Goal: Task Accomplishment & Management: Manage account settings

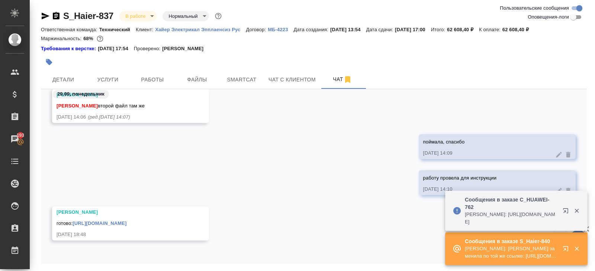
scroll to position [25, 0]
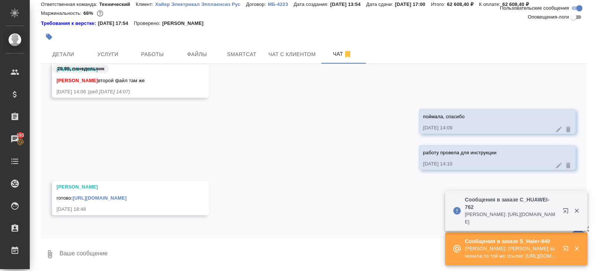
click at [565, 212] on icon "button" at bounding box center [565, 210] width 5 height 5
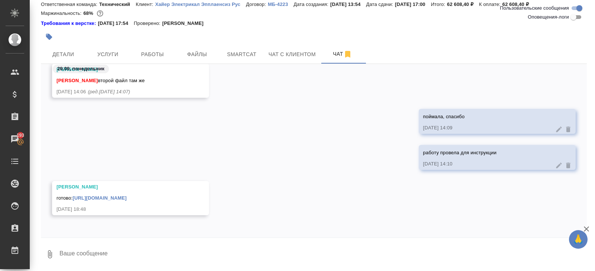
click at [98, 195] on link "[URL][DOMAIN_NAME]" at bounding box center [100, 198] width 54 height 6
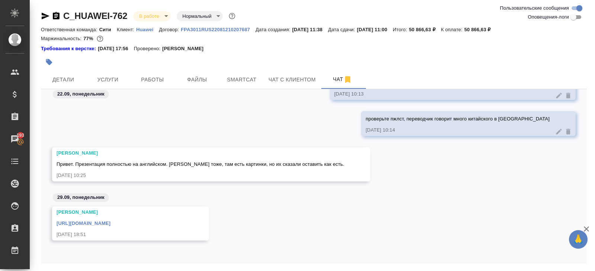
scroll to position [1100, 0]
click at [111, 225] on link "https://drive.awatera.com/apps/files/files/10239422?dir=/Shares/Huawei/Orders/C…" at bounding box center [84, 224] width 54 height 6
click at [61, 77] on span "Детали" at bounding box center [63, 79] width 36 height 9
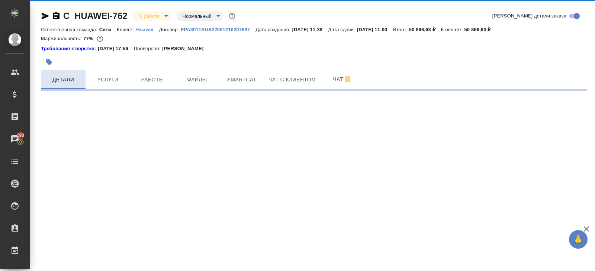
select select "RU"
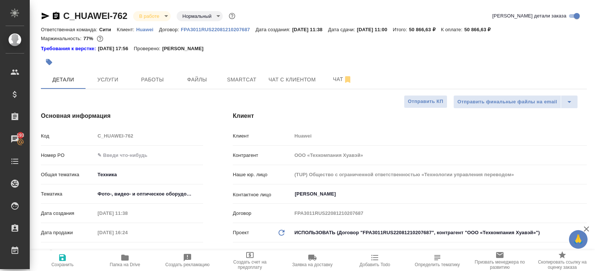
type textarea "x"
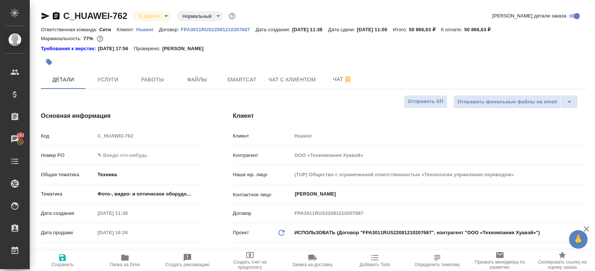
type textarea "x"
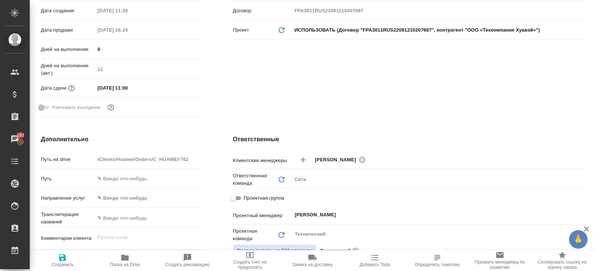
scroll to position [9, 0]
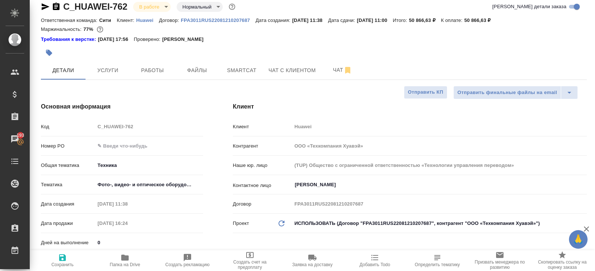
click at [48, 4] on icon "button" at bounding box center [45, 6] width 9 height 9
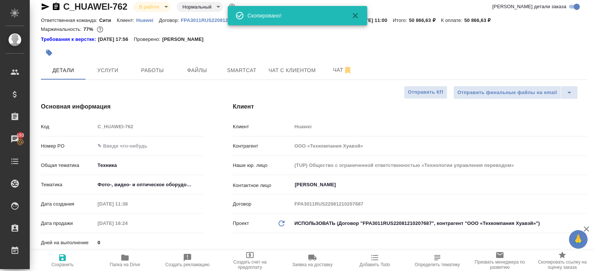
type textarea "x"
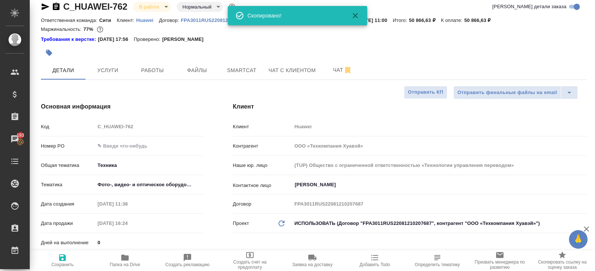
type textarea "x"
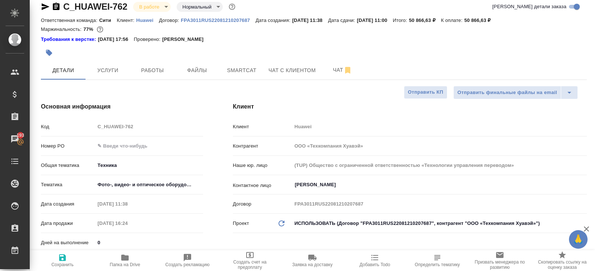
scroll to position [0, 0]
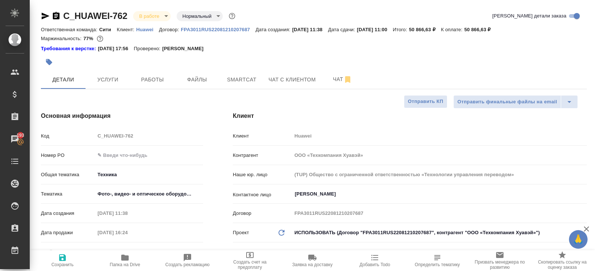
click at [42, 14] on icon "button" at bounding box center [46, 16] width 8 height 7
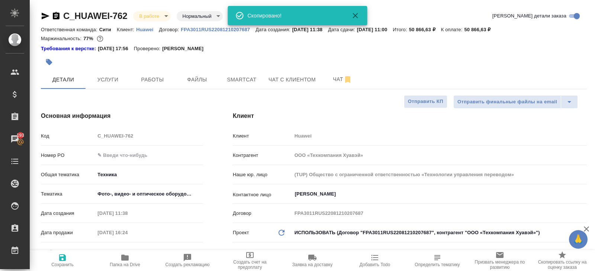
type textarea "x"
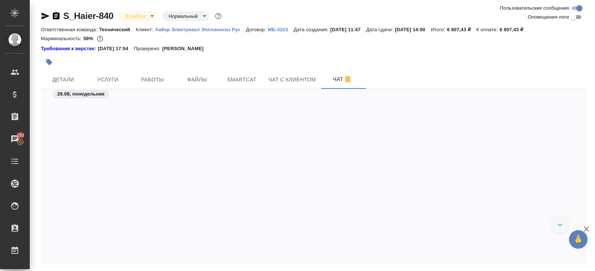
scroll to position [25, 0]
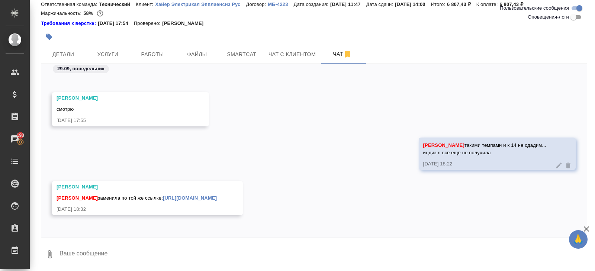
click at [154, 193] on div "Белякова Юлия заменила по той же ссылке: https://drive.awatera.com/apps/files/f…" at bounding box center [137, 197] width 160 height 9
click at [163, 195] on link "https://drive.awatera.com/apps/files/files/10536521?dir=/Shares/%D0%A5%D0%B0%D0…" at bounding box center [190, 198] width 54 height 6
click at [255, 56] on span "Smartcat" at bounding box center [242, 54] width 36 height 9
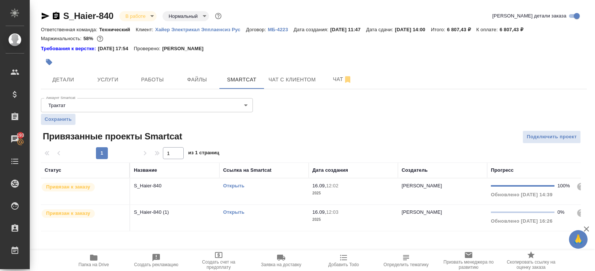
click at [233, 211] on link "Открыть" at bounding box center [233, 213] width 21 height 6
click at [141, 77] on span "Работы" at bounding box center [153, 79] width 36 height 9
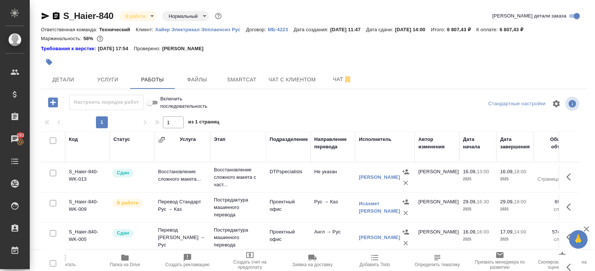
click at [54, 19] on icon "button" at bounding box center [56, 15] width 7 height 7
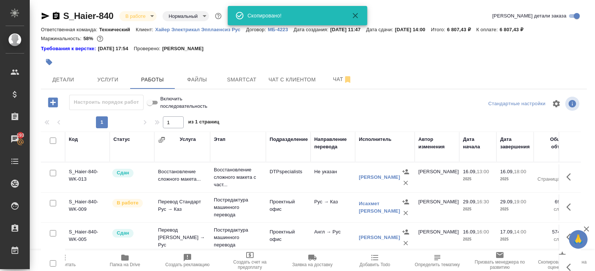
scroll to position [47, 0]
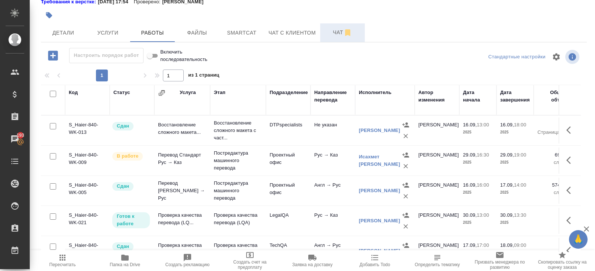
click at [342, 30] on span "Чат" at bounding box center [343, 32] width 36 height 9
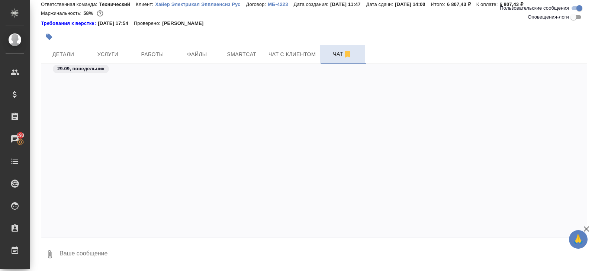
scroll to position [2408, 0]
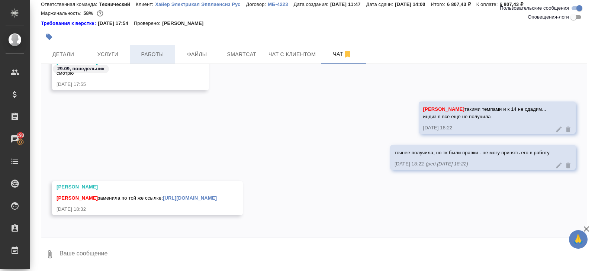
click at [154, 52] on span "Работы" at bounding box center [153, 54] width 36 height 9
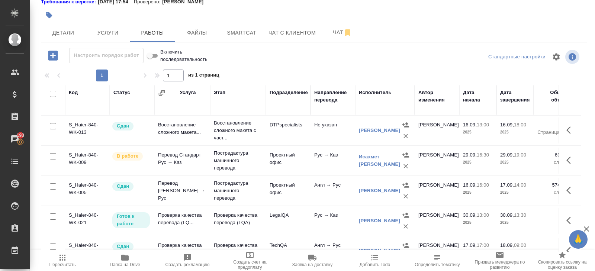
scroll to position [103, 0]
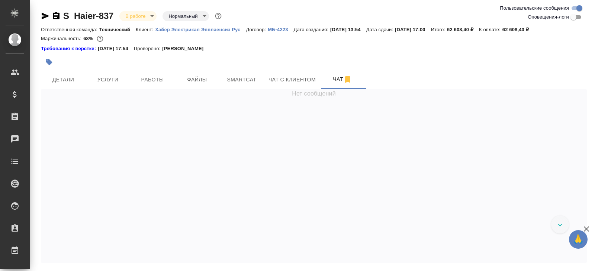
scroll to position [9020, 0]
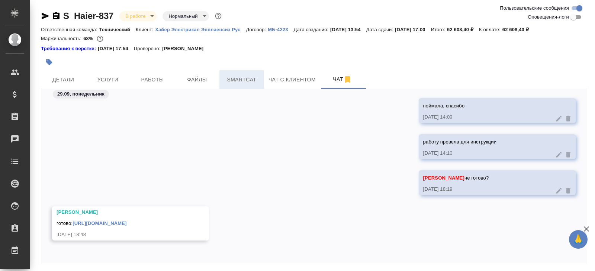
click at [246, 83] on span "Smartcat" at bounding box center [242, 79] width 36 height 9
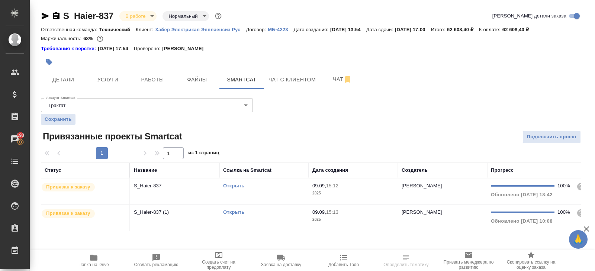
click at [233, 185] on link "Открыть" at bounding box center [233, 186] width 21 height 6
click at [150, 73] on button "Работы" at bounding box center [152, 79] width 45 height 19
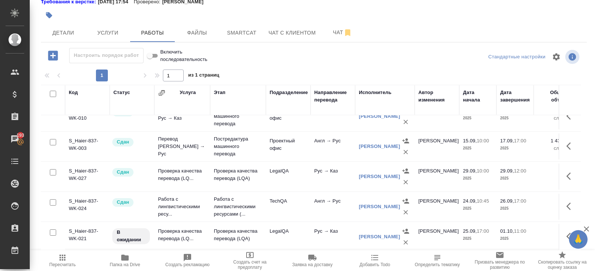
scroll to position [74, 0]
click at [570, 145] on icon "button" at bounding box center [571, 146] width 9 height 9
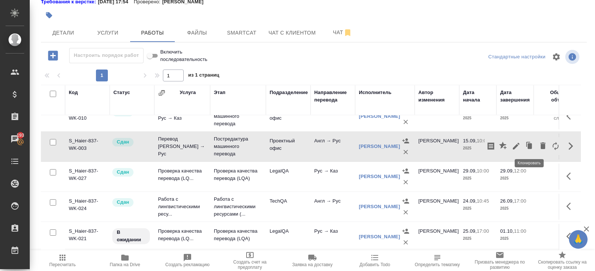
click at [530, 146] on icon "button" at bounding box center [530, 146] width 4 height 6
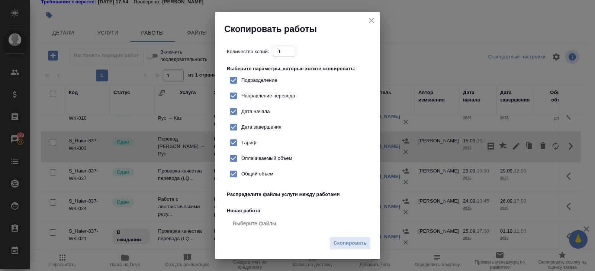
checkbox input "true"
click at [356, 248] on span "Скопировать" at bounding box center [350, 243] width 33 height 9
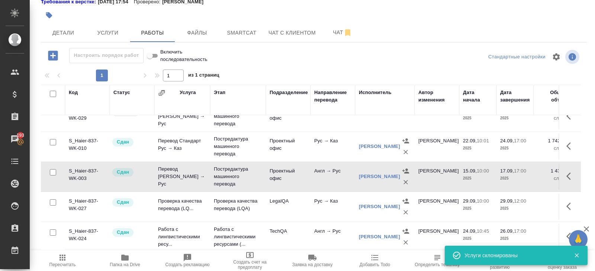
scroll to position [0, 0]
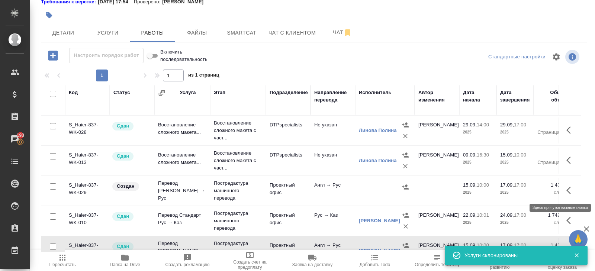
click at [572, 192] on icon "button" at bounding box center [571, 190] width 9 height 9
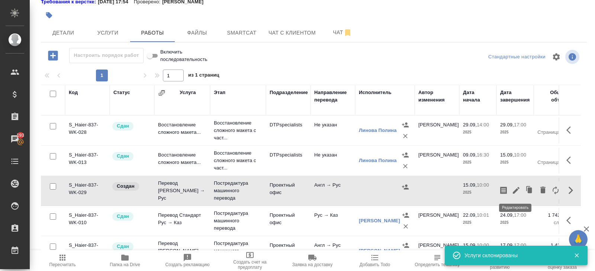
click at [515, 193] on icon "button" at bounding box center [516, 190] width 9 height 9
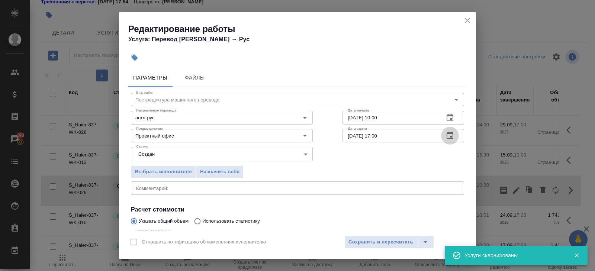
click at [452, 135] on icon "button" at bounding box center [450, 135] width 9 height 9
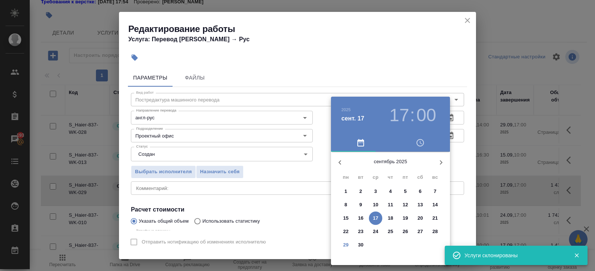
click at [361, 242] on p "30" at bounding box center [361, 245] width 6 height 7
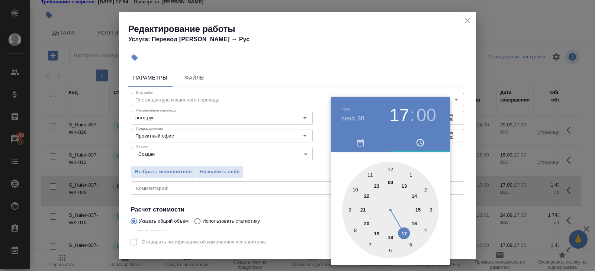
type input "[DATE] 10:00"
click at [356, 187] on div at bounding box center [390, 210] width 97 height 97
click at [424, 81] on div at bounding box center [297, 135] width 595 height 271
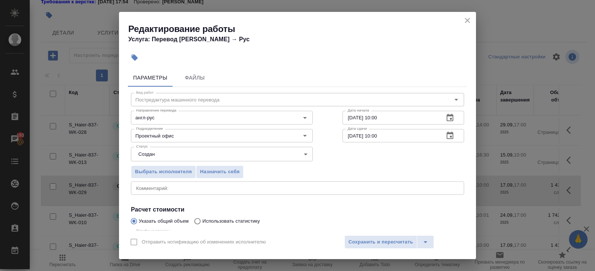
click at [449, 116] on icon "button" at bounding box center [450, 117] width 9 height 9
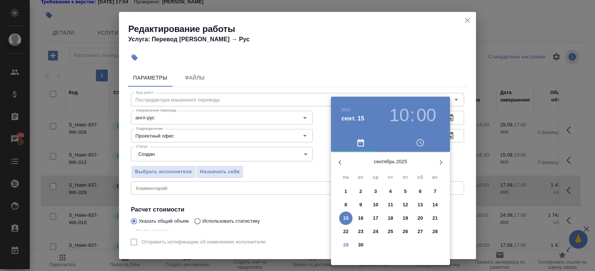
click at [343, 244] on p "29" at bounding box center [346, 245] width 6 height 7
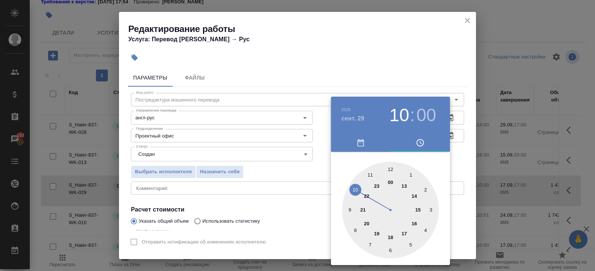
type input "29.09.2025 19:00"
click at [379, 234] on div at bounding box center [390, 210] width 97 height 97
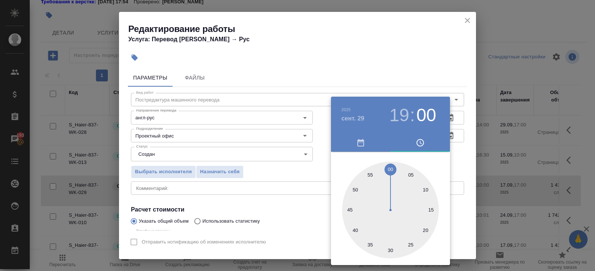
click at [425, 47] on div at bounding box center [297, 135] width 595 height 271
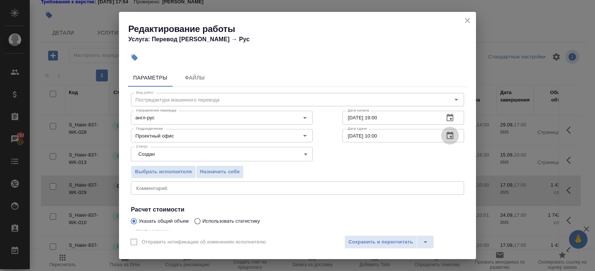
click at [453, 133] on icon "button" at bounding box center [450, 135] width 7 height 7
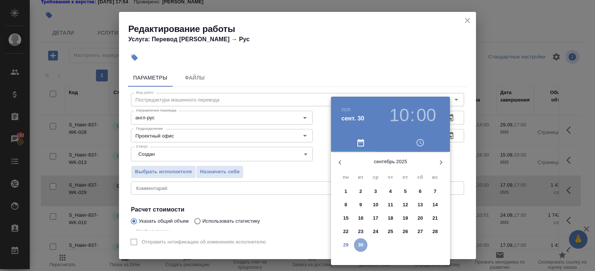
click at [361, 241] on button "30" at bounding box center [360, 245] width 13 height 13
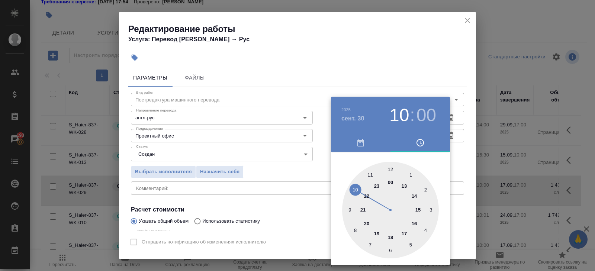
type input "30.09.2025 12:00"
click at [392, 167] on div at bounding box center [390, 210] width 97 height 97
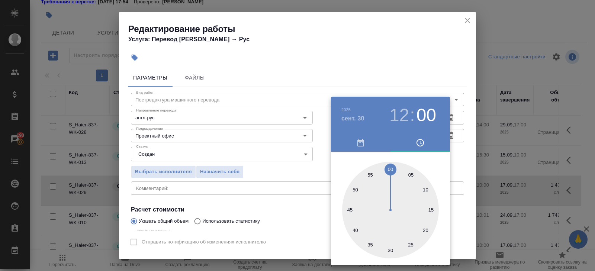
click at [216, 161] on div at bounding box center [297, 135] width 595 height 271
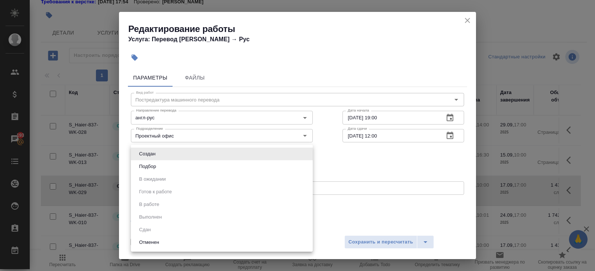
click at [181, 150] on body "🙏 .cls-1 fill:#fff; AWATERA Belyakova Yulia Клиенты Спецификации Заказы 193 Чат…" at bounding box center [297, 135] width 595 height 271
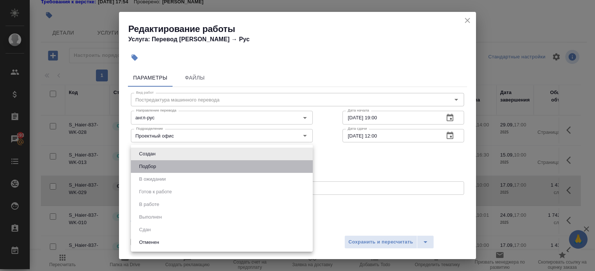
click at [164, 161] on li "Подбор" at bounding box center [222, 166] width 182 height 13
type input "recruiting"
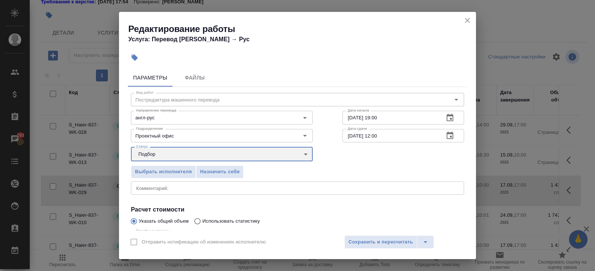
scroll to position [79, 0]
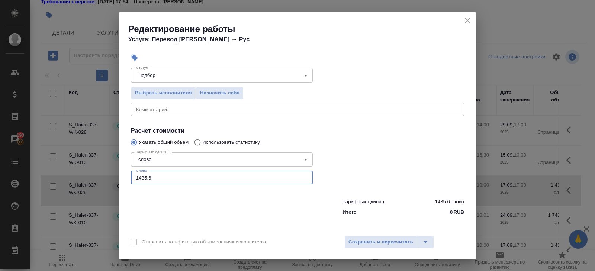
drag, startPoint x: 159, startPoint y: 178, endPoint x: 91, endPoint y: 176, distance: 67.8
click at [91, 176] on div "Редактирование работы Услуга: Перевод Стандарт Англ → Рус Параметры Файлы Вид р…" at bounding box center [297, 135] width 595 height 271
type input "355"
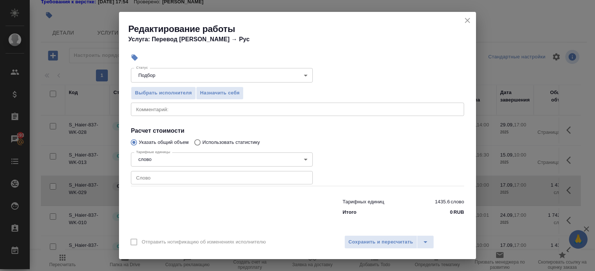
click at [189, 169] on div "Тарифные единицы слово 5a8b1489cc6b4906c91bfd90 Тарифные единицы Слово Слово" at bounding box center [222, 168] width 182 height 37
click at [176, 183] on input "number" at bounding box center [222, 177] width 182 height 13
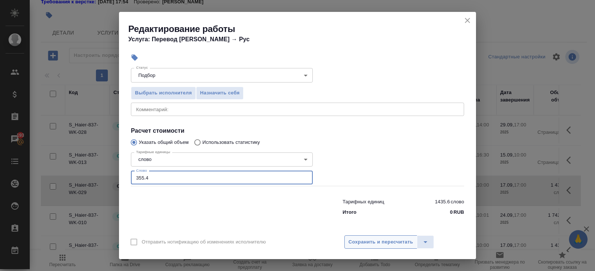
type input "355.4"
click at [354, 244] on span "Сохранить и пересчитать" at bounding box center [381, 242] width 65 height 9
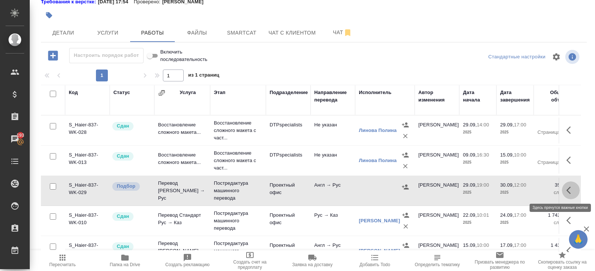
click at [572, 186] on icon "button" at bounding box center [571, 190] width 9 height 9
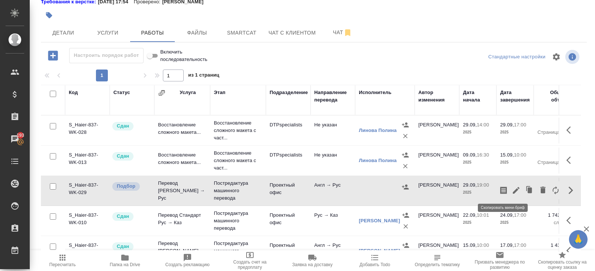
click at [502, 191] on icon "button" at bounding box center [504, 190] width 7 height 7
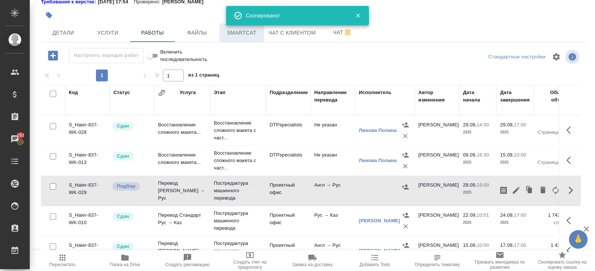
click at [244, 33] on span "Smartcat" at bounding box center [242, 32] width 36 height 9
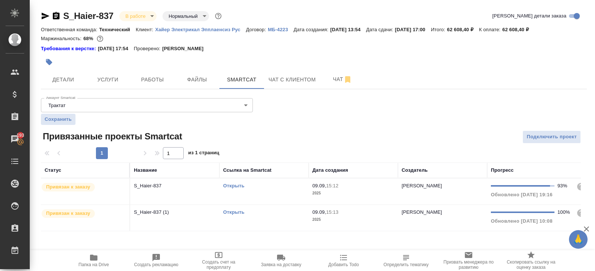
click at [279, 190] on td "Открыть" at bounding box center [264, 192] width 89 height 26
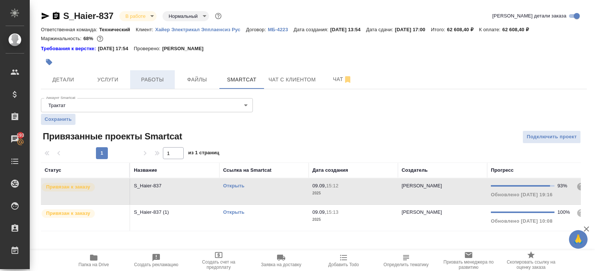
click at [165, 77] on span "Работы" at bounding box center [153, 79] width 36 height 9
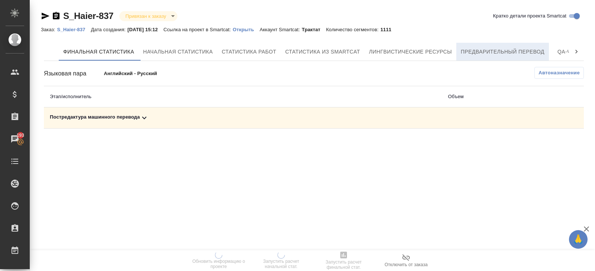
click at [490, 54] on span "Предварительный перевод" at bounding box center [503, 51] width 84 height 9
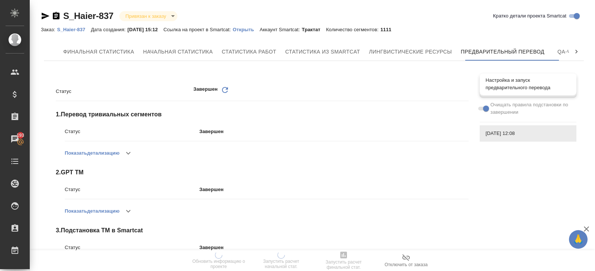
click at [508, 83] on span "Настройка и запуск предварительного перевода" at bounding box center [528, 84] width 85 height 15
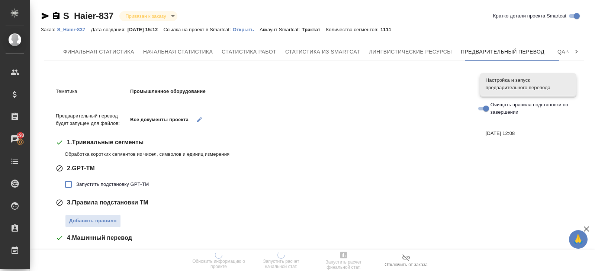
click at [90, 181] on span "Запустить подстановку GPT-TM" at bounding box center [112, 184] width 73 height 7
click at [76, 181] on input "Запустить подстановку GPT-TM" at bounding box center [69, 185] width 16 height 16
checkbox input "true"
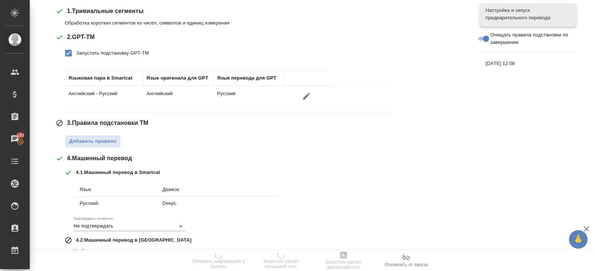
scroll to position [132, 0]
click at [95, 135] on button "Добавить правило" at bounding box center [93, 140] width 56 height 13
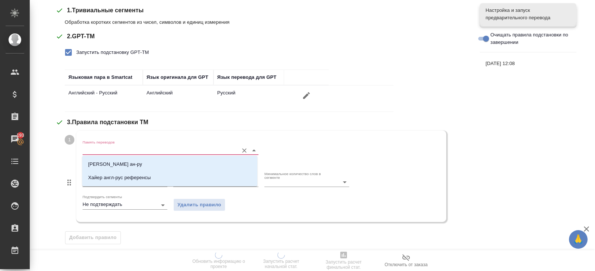
click at [95, 148] on input "Память переводов" at bounding box center [159, 150] width 152 height 9
click at [96, 165] on p "[PERSON_NAME] ан-ру" at bounding box center [115, 164] width 54 height 7
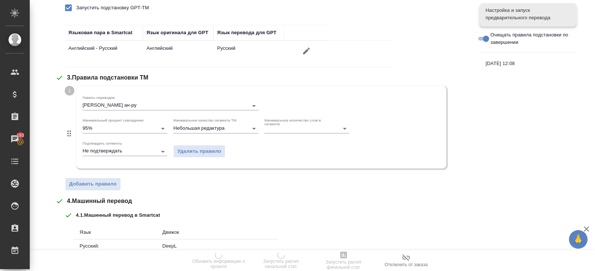
scroll to position [193, 0]
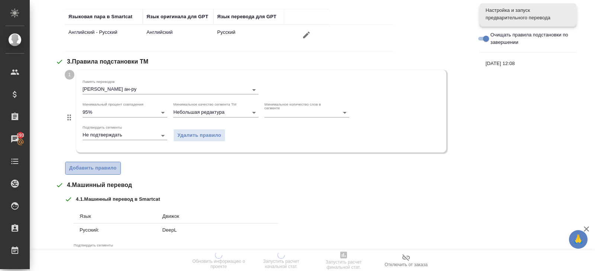
click at [95, 166] on span "Добавить правило" at bounding box center [93, 168] width 48 height 9
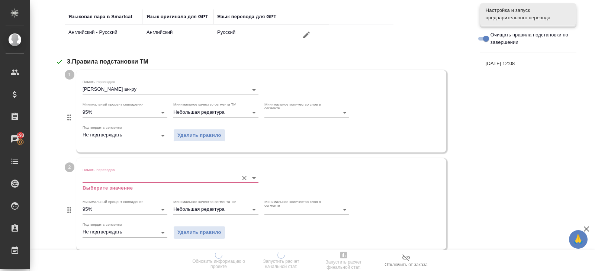
click at [95, 177] on input "Память переводов" at bounding box center [159, 177] width 152 height 9
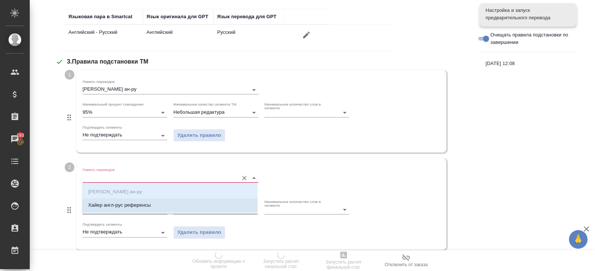
click at [96, 206] on p "Хайер англ-рус референсы" at bounding box center [119, 205] width 63 height 7
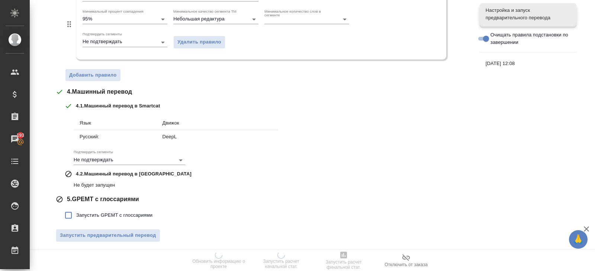
click at [93, 215] on span "Запустить GPEMT с глоссариями" at bounding box center [114, 215] width 76 height 7
click at [76, 215] on input "Запустить GPEMT с глоссариями" at bounding box center [69, 216] width 16 height 16
checkbox input "true"
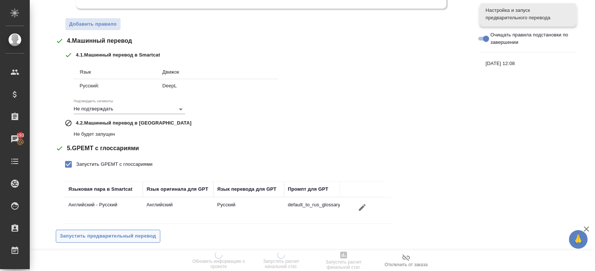
click at [95, 230] on button "Запустить предварительный перевод" at bounding box center [108, 236] width 105 height 13
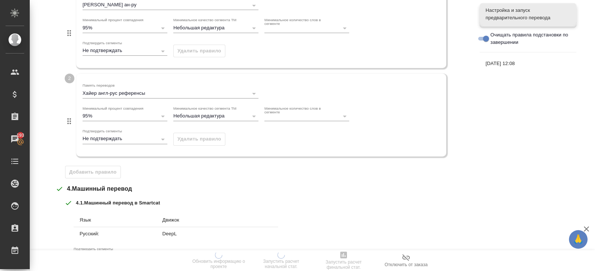
scroll to position [0, 0]
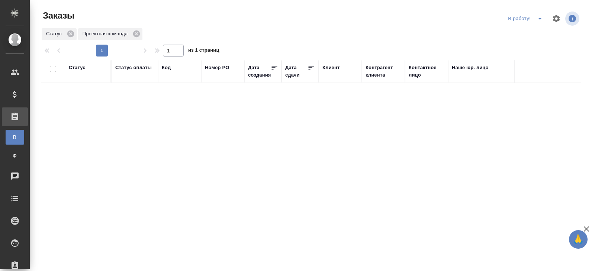
click at [541, 18] on icon "split button" at bounding box center [540, 19] width 4 height 2
click at [535, 33] on li "ПМ" at bounding box center [526, 34] width 41 height 12
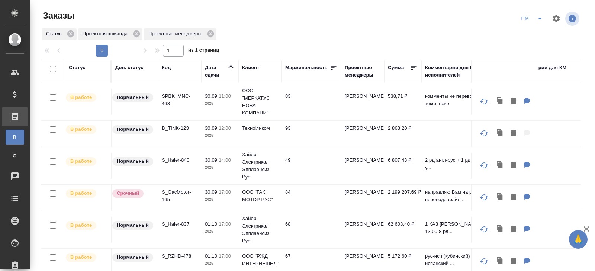
click at [165, 100] on p "SPBK_MNC-468" at bounding box center [180, 100] width 36 height 15
click at [175, 127] on p "B_TINK-123" at bounding box center [180, 128] width 36 height 7
click at [180, 160] on p "S_Haier-840" at bounding box center [180, 160] width 36 height 7
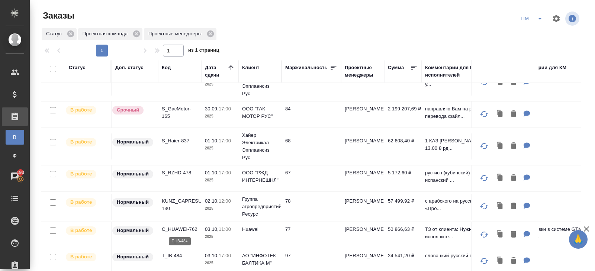
click at [173, 253] on p "T_IB-484" at bounding box center [180, 255] width 36 height 7
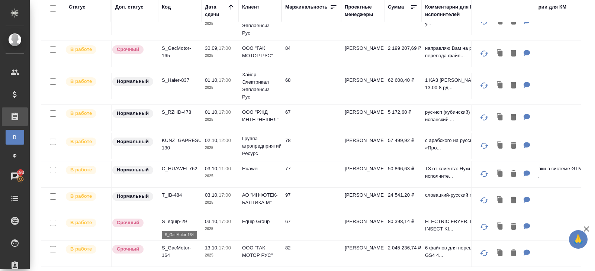
click at [164, 248] on p "S_GacMotor-164" at bounding box center [180, 251] width 36 height 15
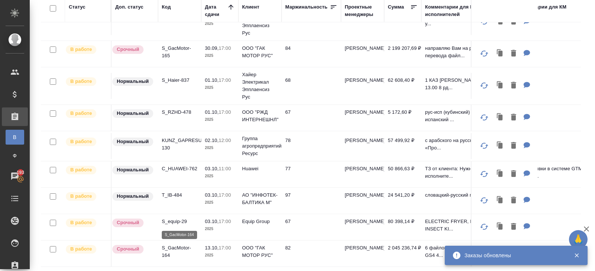
click at [170, 253] on p "S_GacMotor-164" at bounding box center [180, 251] width 36 height 15
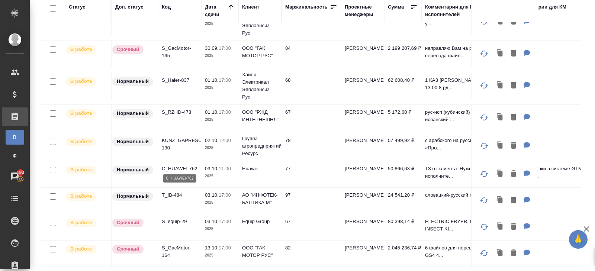
click at [172, 166] on p "C_HUAWEI-762" at bounding box center [180, 168] width 36 height 7
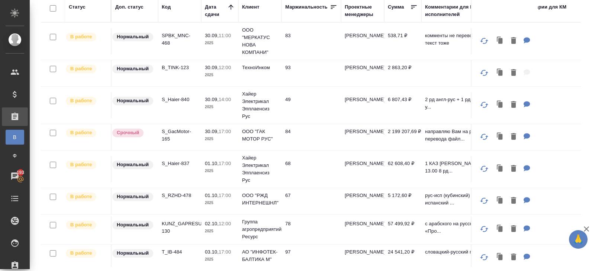
scroll to position [0, 0]
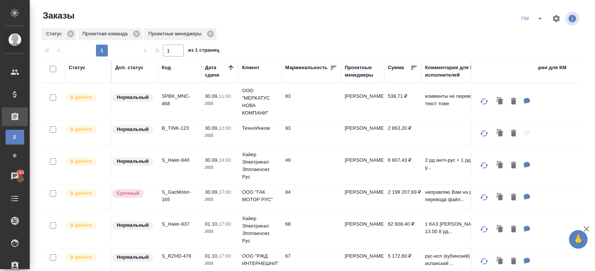
click at [540, 18] on icon "split button" at bounding box center [540, 19] width 4 height 2
click at [532, 35] on li "В работу!" at bounding box center [533, 34] width 38 height 12
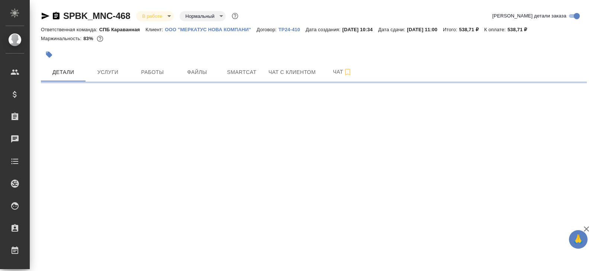
click at [233, 82] on div "SPBK_MNC-468 В работе inProgress Нормальный normal Кратко детали заказа Ответст…" at bounding box center [314, 43] width 554 height 87
select select "RU"
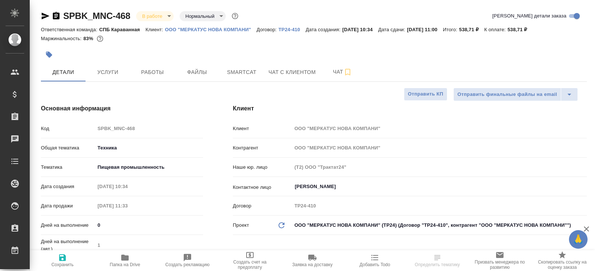
type textarea "x"
click at [234, 79] on button "Smartcat" at bounding box center [242, 72] width 45 height 19
type textarea "x"
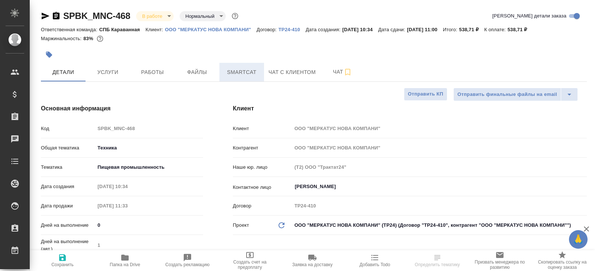
type textarea "x"
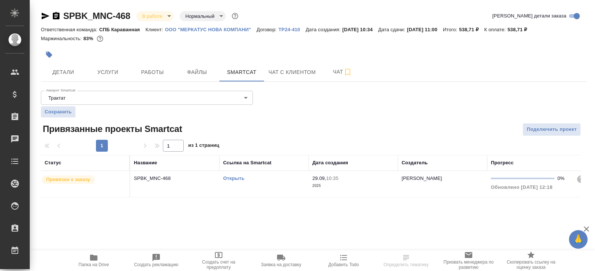
click at [233, 177] on link "Открыть" at bounding box center [233, 179] width 21 height 6
click at [88, 262] on span "Папка на Drive" at bounding box center [94, 264] width 31 height 5
click at [162, 70] on span "Работы" at bounding box center [153, 72] width 36 height 9
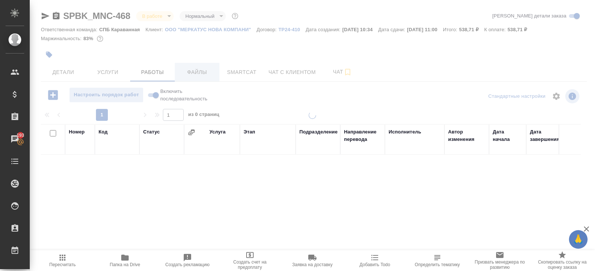
scroll to position [39, 0]
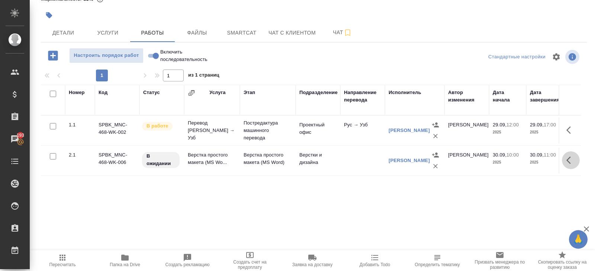
click at [568, 162] on icon "button" at bounding box center [571, 160] width 9 height 9
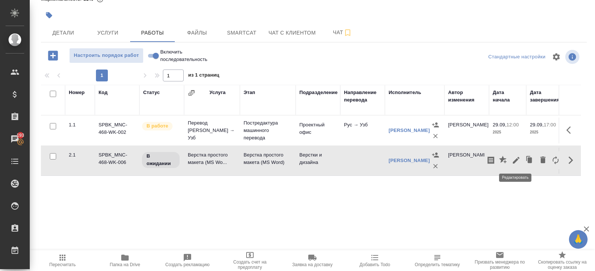
click at [513, 160] on icon "button" at bounding box center [516, 160] width 9 height 9
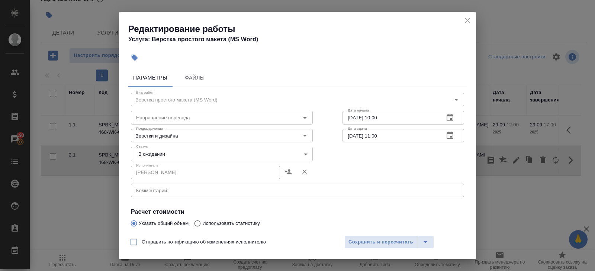
click at [163, 192] on textarea at bounding box center [297, 191] width 323 height 6
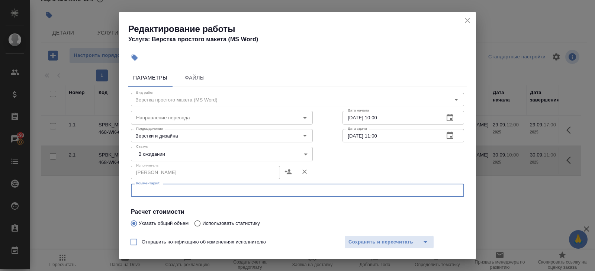
paste textarea "https://drive.awatera.com/s/3567skKP3d4wdxC"
type textarea "https://drive.awatera.com/s/3567skKP3d4wdxC"
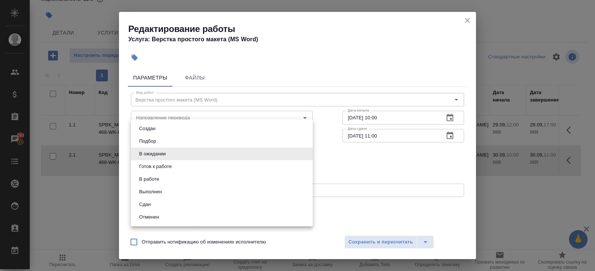
click at [161, 153] on body "🙏 .cls-1 fill:#fff; AWATERA Belyakova Yulia Клиенты Спецификации Заказы 193 Чат…" at bounding box center [297, 135] width 595 height 271
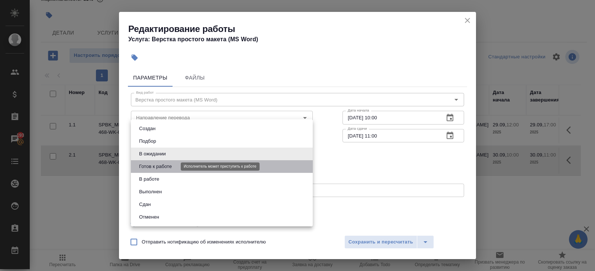
click at [161, 166] on button "Готов к работе" at bounding box center [155, 167] width 37 height 8
type input "readyForWork"
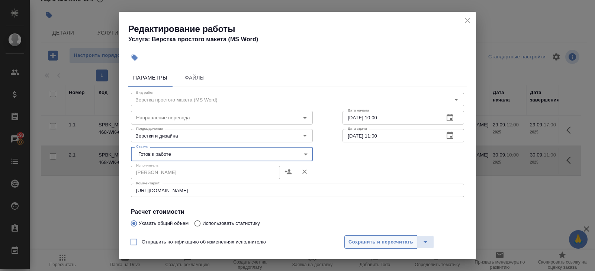
click at [349, 244] on span "Сохранить и пересчитать" at bounding box center [381, 242] width 65 height 9
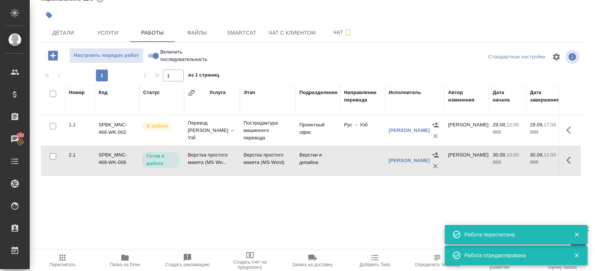
click at [571, 129] on icon "button" at bounding box center [571, 130] width 9 height 9
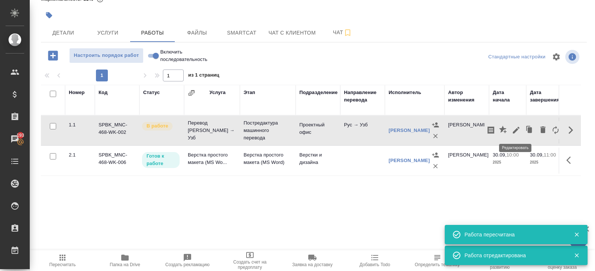
click at [519, 124] on button "button" at bounding box center [516, 130] width 13 height 18
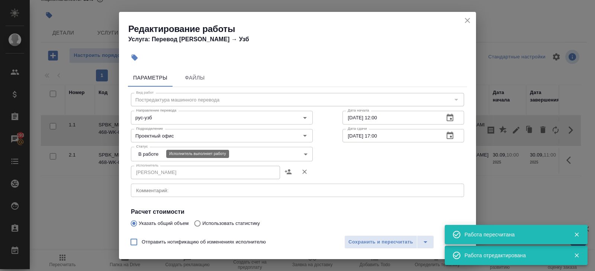
click at [138, 155] on body "🙏 .cls-1 fill:#fff; AWATERA Belyakova Yulia Клиенты Спецификации Заказы 193 Чат…" at bounding box center [297, 135] width 595 height 271
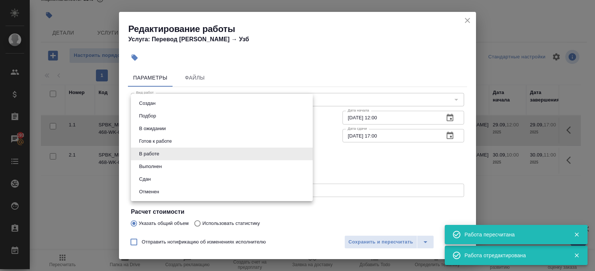
click at [140, 167] on button "Выполнен" at bounding box center [150, 167] width 27 height 8
type input "completed"
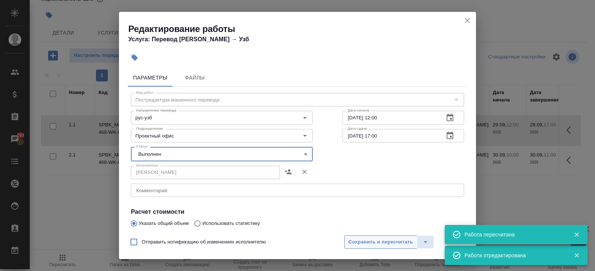
click at [370, 238] on span "Сохранить и пересчитать" at bounding box center [381, 242] width 65 height 9
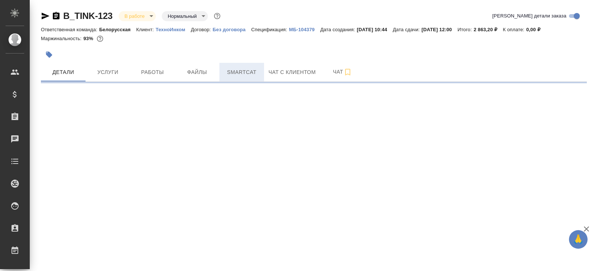
click at [243, 67] on button "Smartcat" at bounding box center [242, 72] width 45 height 19
select select "RU"
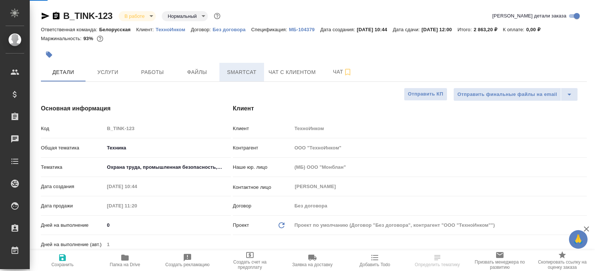
type textarea "x"
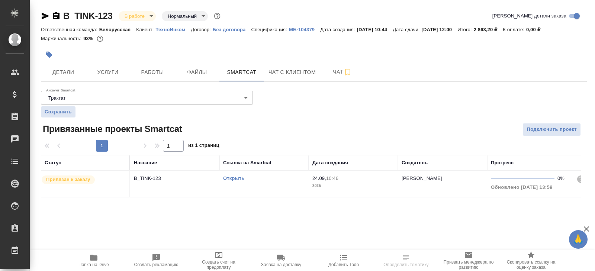
click at [239, 180] on link "Открыть" at bounding box center [233, 179] width 21 height 6
click at [94, 259] on icon "button" at bounding box center [93, 258] width 7 height 6
click at [160, 68] on span "Работы" at bounding box center [153, 72] width 36 height 9
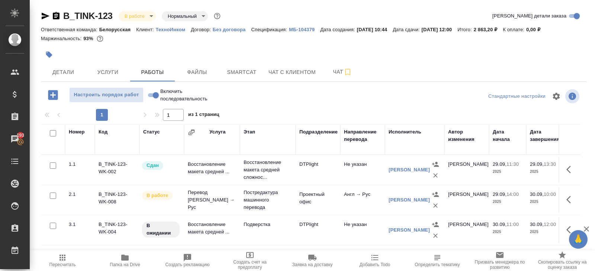
scroll to position [39, 0]
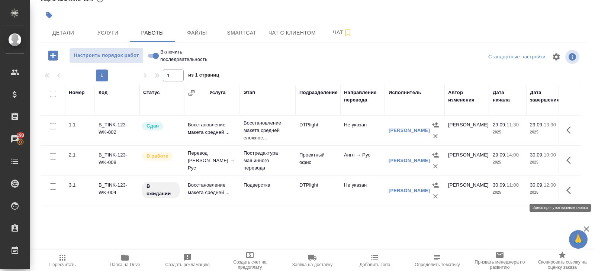
click at [569, 189] on icon "button" at bounding box center [571, 190] width 9 height 9
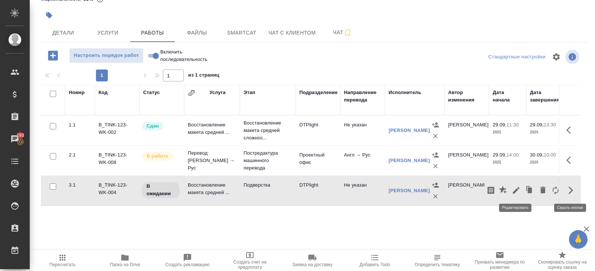
click at [515, 191] on icon "button" at bounding box center [516, 190] width 7 height 7
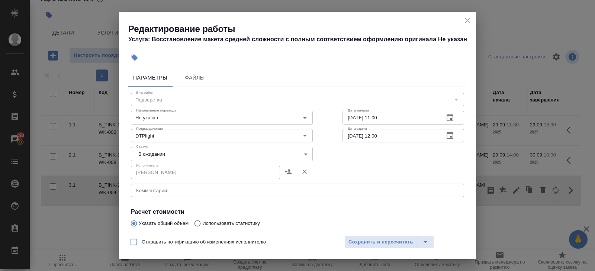
click at [175, 188] on textarea at bounding box center [297, 191] width 323 height 6
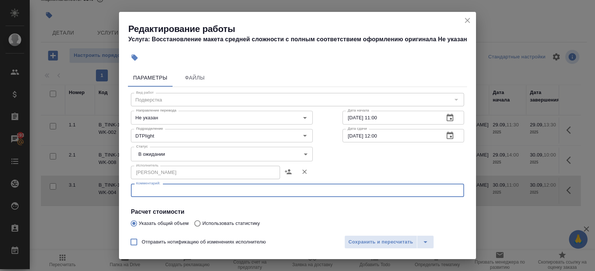
paste textarea "[URL][DOMAIN_NAME]"
type textarea "[URL][DOMAIN_NAME]"
click at [364, 244] on span "Сохранить и пересчитать" at bounding box center [381, 242] width 65 height 9
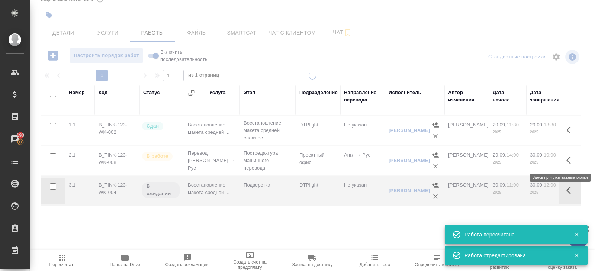
click at [570, 158] on icon "button" at bounding box center [571, 160] width 9 height 9
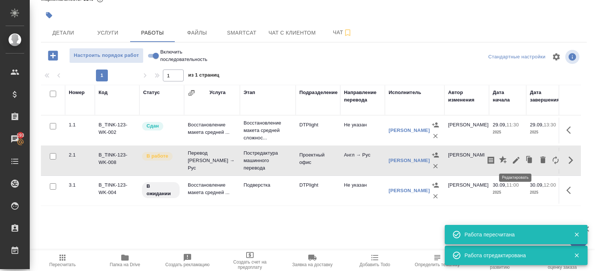
click at [514, 160] on icon "button" at bounding box center [516, 160] width 9 height 9
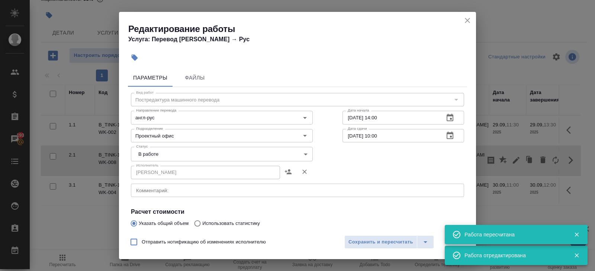
click at [152, 157] on body "🙏 .cls-1 fill:#fff; AWATERA Belyakova Yulia Клиенты Спецификации Заказы 193 Чат…" at bounding box center [297, 135] width 595 height 271
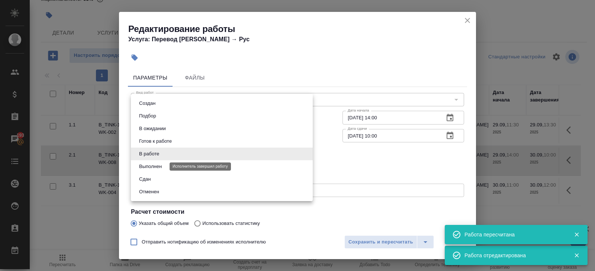
click at [151, 168] on button "Выполнен" at bounding box center [150, 167] width 27 height 8
type input "completed"
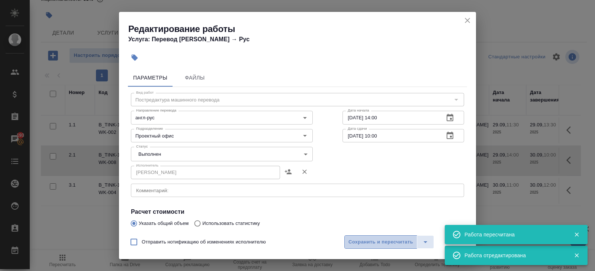
click at [354, 243] on span "Сохранить и пересчитать" at bounding box center [381, 242] width 65 height 9
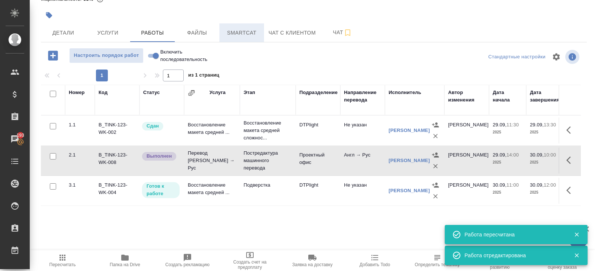
click at [239, 33] on span "Smartcat" at bounding box center [242, 32] width 36 height 9
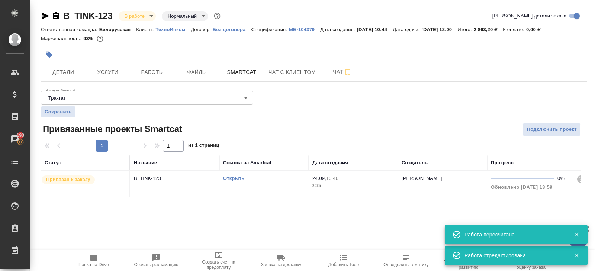
click at [267, 176] on div "Открыть" at bounding box center [264, 178] width 82 height 7
click at [164, 67] on button "Работы" at bounding box center [152, 72] width 45 height 19
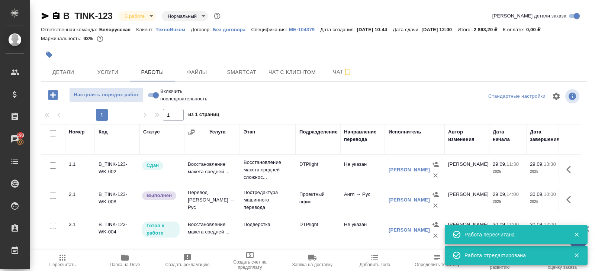
scroll to position [39, 0]
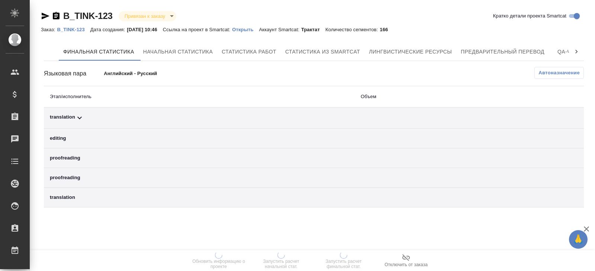
click at [546, 73] on span "Автоназначение" at bounding box center [559, 72] width 41 height 7
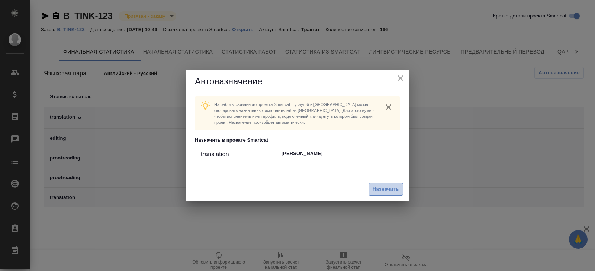
click at [395, 186] on span "Назначить" at bounding box center [386, 189] width 26 height 9
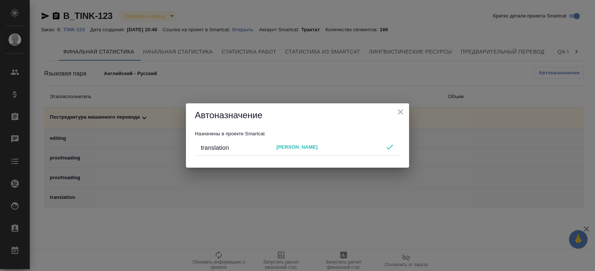
click at [362, 217] on div "Автоназначение Назначены в проекте Smartcat translation [PERSON_NAME]" at bounding box center [297, 135] width 595 height 271
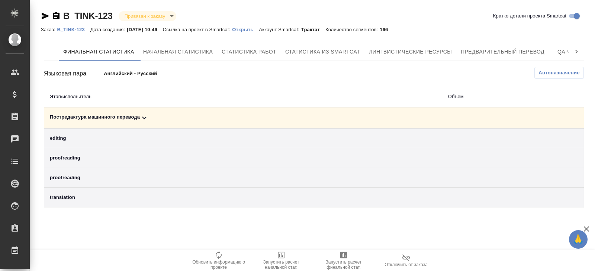
click at [340, 261] on span "Запустить расчет финальной стат." at bounding box center [344, 265] width 54 height 10
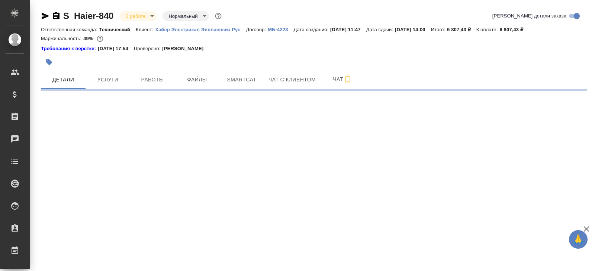
select select "RU"
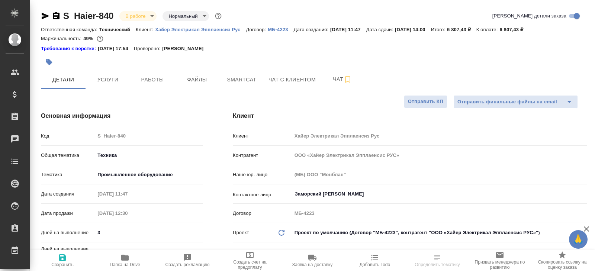
type textarea "x"
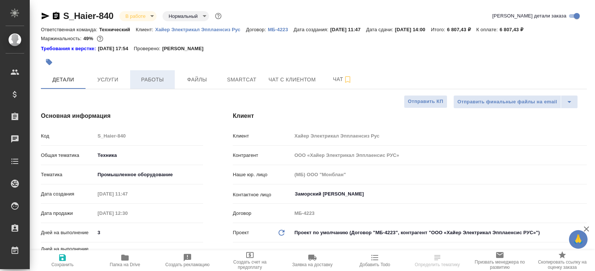
type textarea "x"
click at [150, 78] on span "Работы" at bounding box center [153, 79] width 36 height 9
type textarea "x"
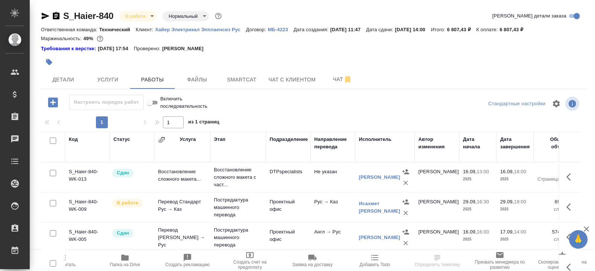
click at [246, 80] on span "Smartcat" at bounding box center [242, 79] width 36 height 9
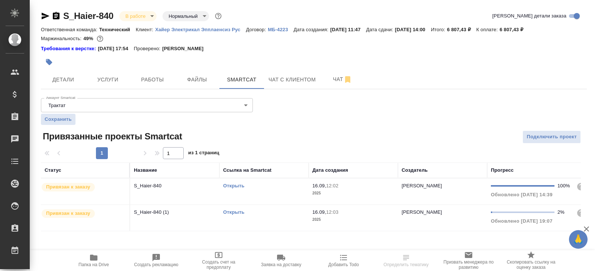
click at [231, 212] on link "Открыть" at bounding box center [233, 213] width 21 height 6
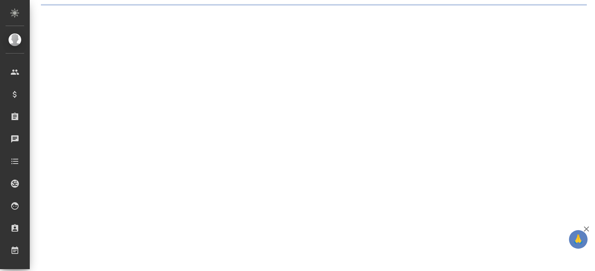
select select "RU"
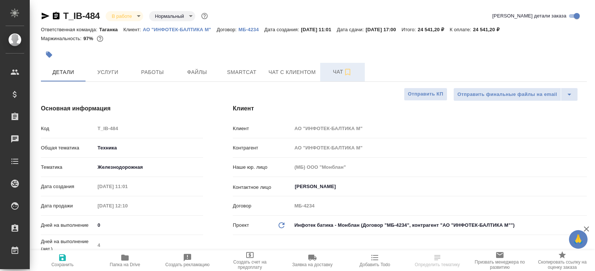
type textarea "x"
click at [340, 72] on span "Чат" at bounding box center [343, 71] width 36 height 9
type textarea "x"
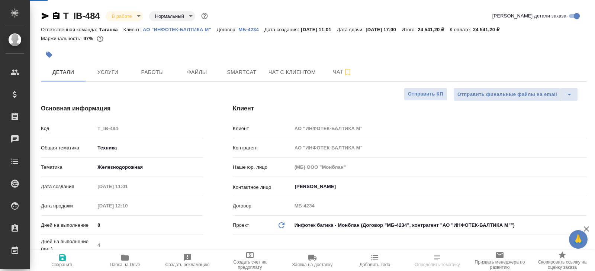
type textarea "x"
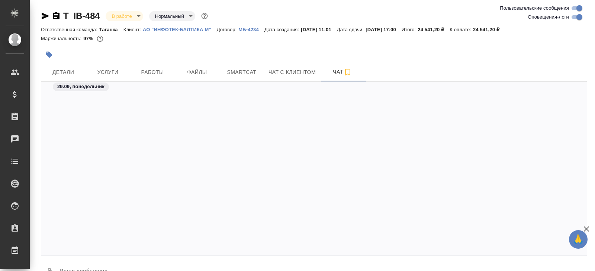
scroll to position [1179, 0]
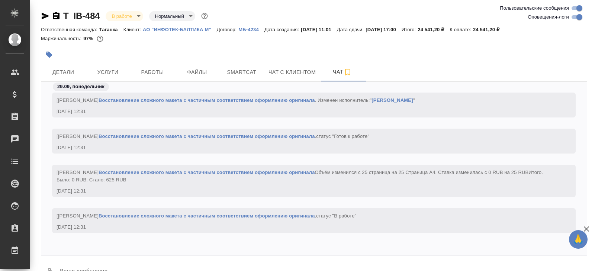
click at [574, 17] on input "Оповещения-логи" at bounding box center [579, 17] width 27 height 9
checkbox input "false"
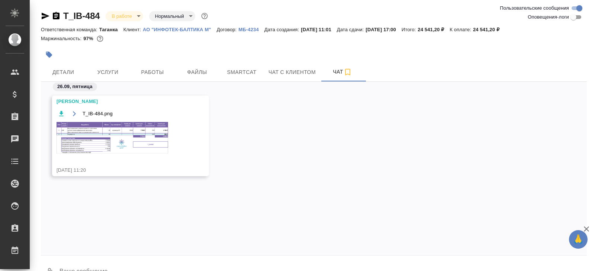
scroll to position [18, 0]
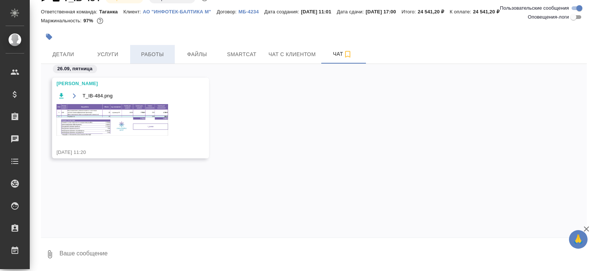
click at [154, 51] on span "Работы" at bounding box center [153, 54] width 36 height 9
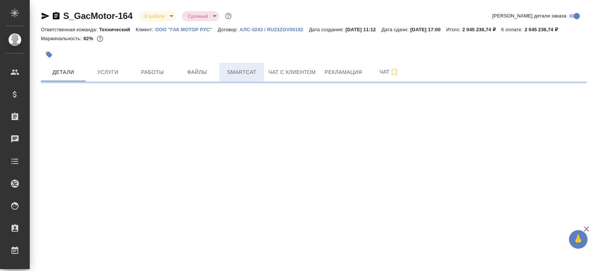
select select "RU"
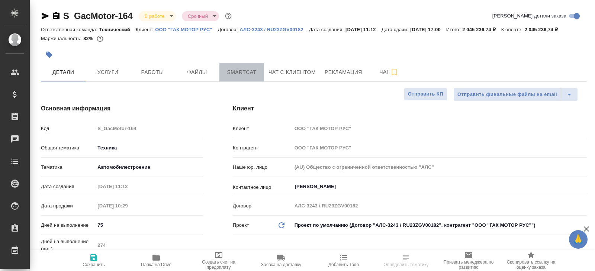
click at [250, 77] on span "Smartcat" at bounding box center [242, 72] width 36 height 9
type textarea "x"
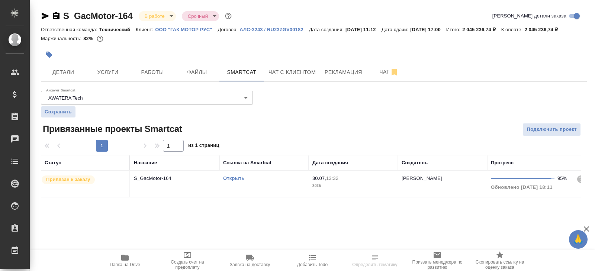
click at [235, 181] on link "Открыть" at bounding box center [233, 179] width 21 height 6
click at [154, 77] on span "Работы" at bounding box center [153, 72] width 36 height 9
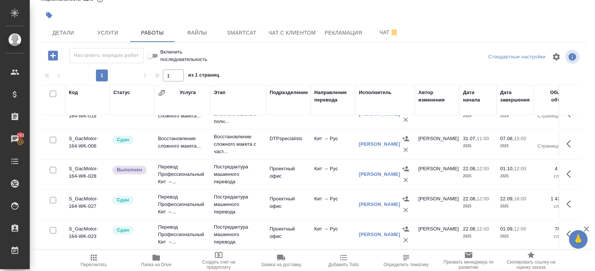
scroll to position [138, 0]
click at [570, 173] on icon "button" at bounding box center [571, 173] width 9 height 9
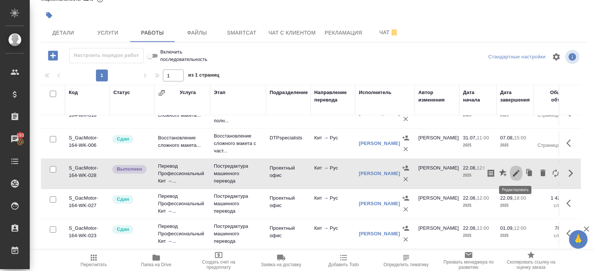
click at [517, 172] on icon "button" at bounding box center [516, 173] width 7 height 7
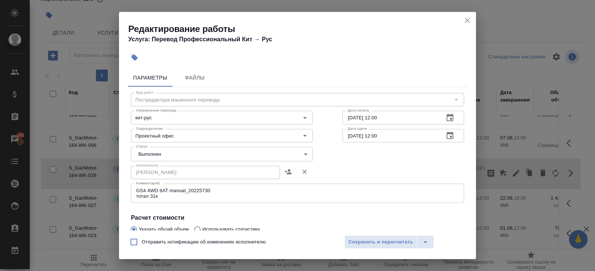
scroll to position [58, 0]
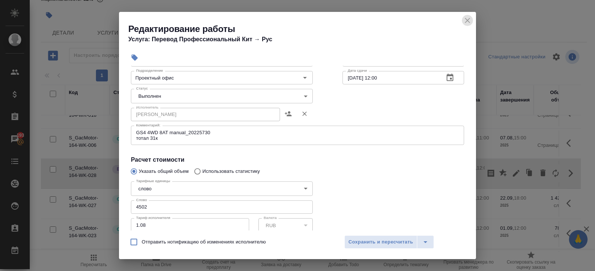
click at [468, 20] on icon "close" at bounding box center [467, 20] width 9 height 9
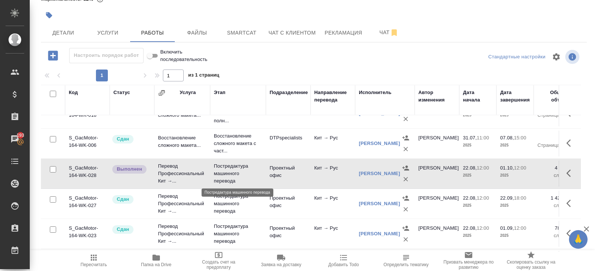
click at [217, 172] on p "Постредактура машинного перевода" at bounding box center [238, 174] width 48 height 22
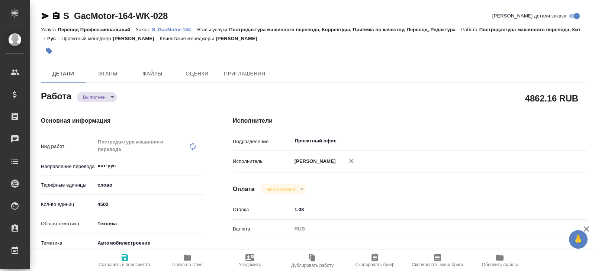
type textarea "x"
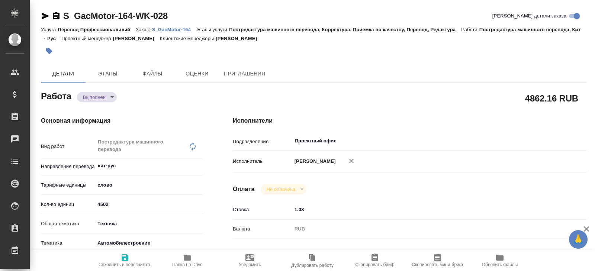
type textarea "x"
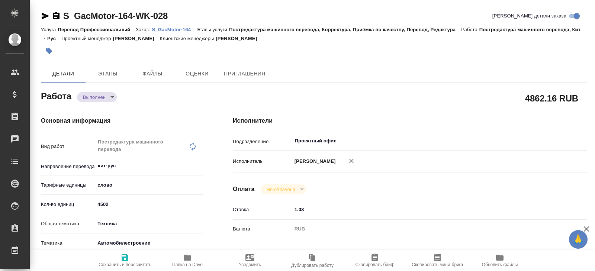
type textarea "x"
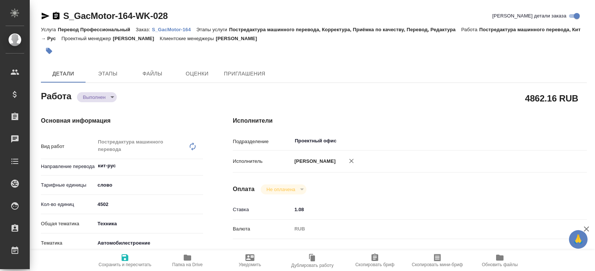
type textarea "x"
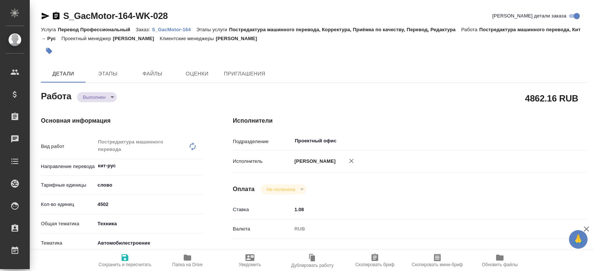
type textarea "x"
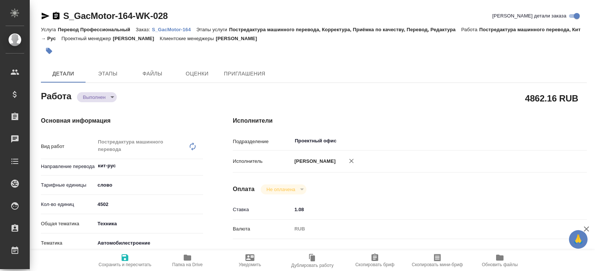
type textarea "x"
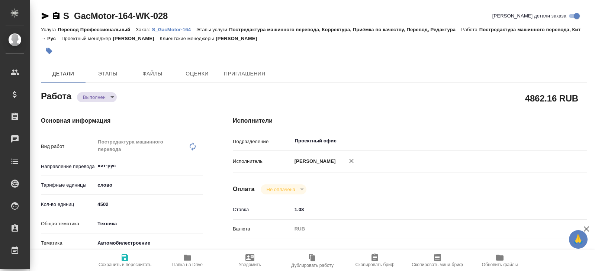
click at [191, 254] on icon "button" at bounding box center [187, 257] width 9 height 9
type textarea "x"
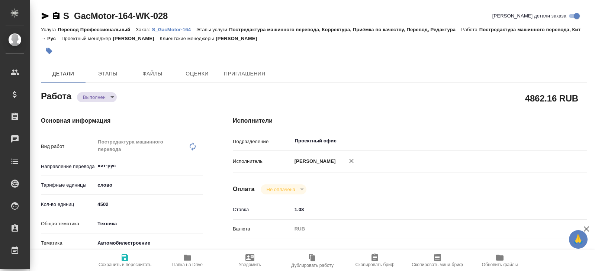
type textarea "x"
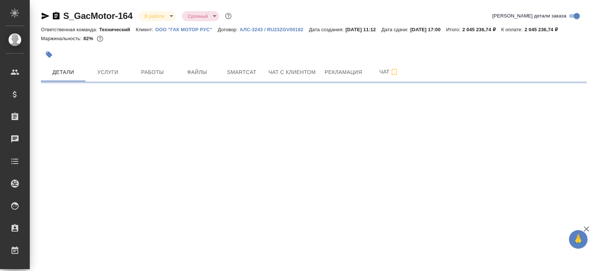
select select "RU"
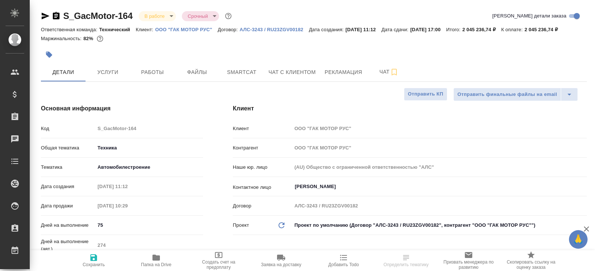
type textarea "x"
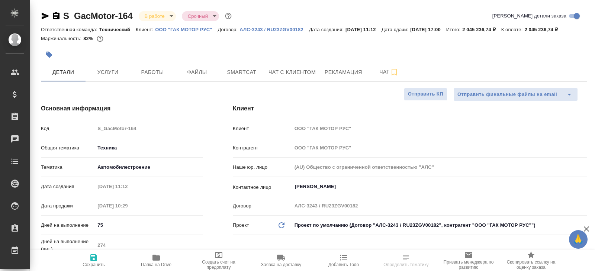
type textarea "x"
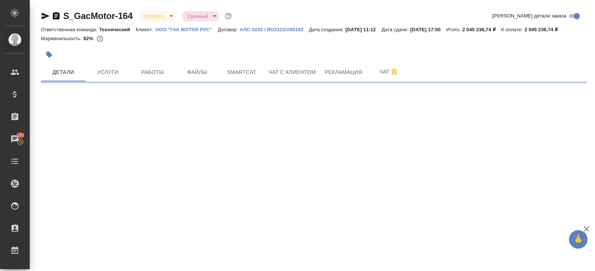
select select "RU"
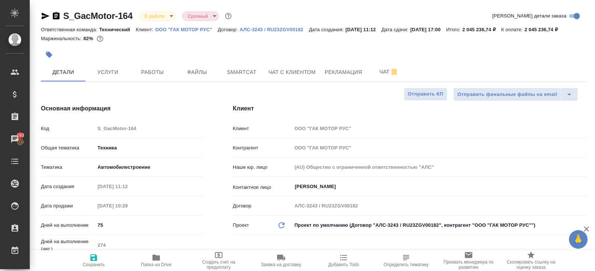
type textarea "x"
click at [152, 82] on hr at bounding box center [314, 81] width 546 height 0
click at [151, 77] on span "Работы" at bounding box center [153, 72] width 36 height 9
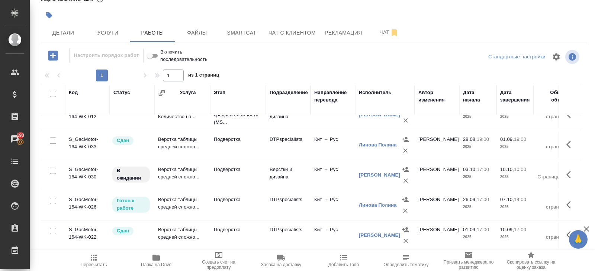
scroll to position [550, 0]
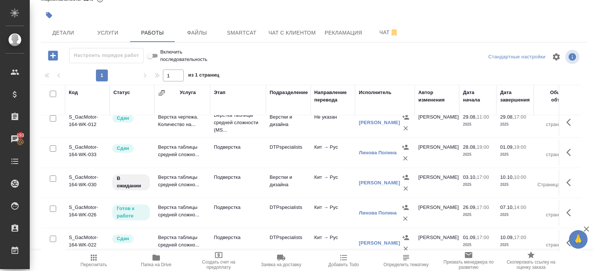
click at [570, 180] on icon "button" at bounding box center [571, 182] width 9 height 9
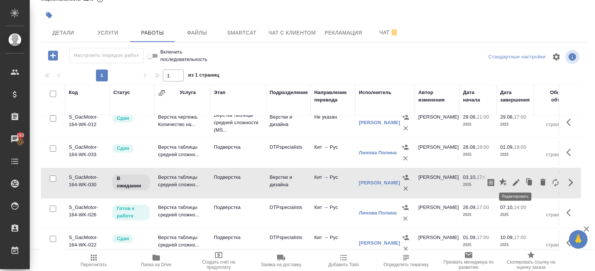
click at [520, 179] on icon "button" at bounding box center [516, 182] width 9 height 9
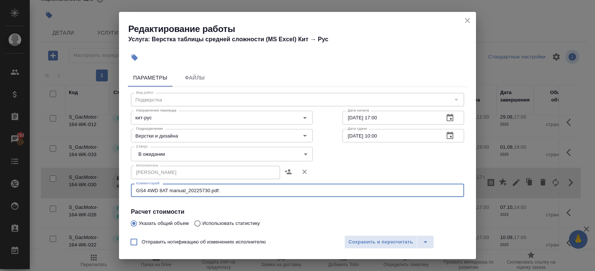
click at [234, 193] on textarea "GS4 4WD 8AT manual_20225730.pdf:" at bounding box center [297, 191] width 323 height 6
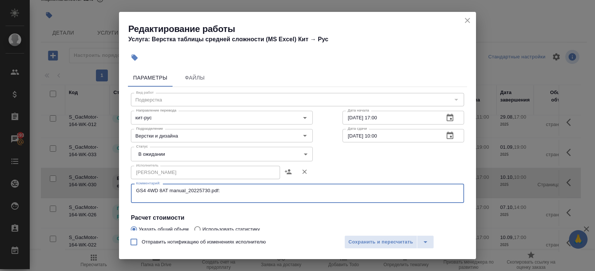
paste textarea "https://drive.awatera.com/s/Jq2CPoK8WaDkXRz"
type textarea "GS4 4WD 8AT manual_20225730.pdf: https://drive.awatera.com/s/Jq2CPoK8WaDkXRz"
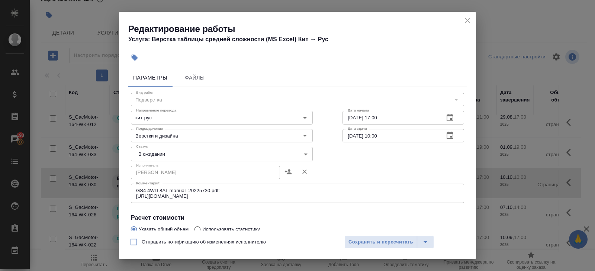
click at [136, 147] on div "Статус В ожидании pending Статус" at bounding box center [222, 153] width 212 height 48
click at [137, 151] on body "🙏 .cls-1 fill:#fff; AWATERA Belyakova Yulia Клиенты Спецификации Заказы 193 Чат…" at bounding box center [297, 135] width 595 height 271
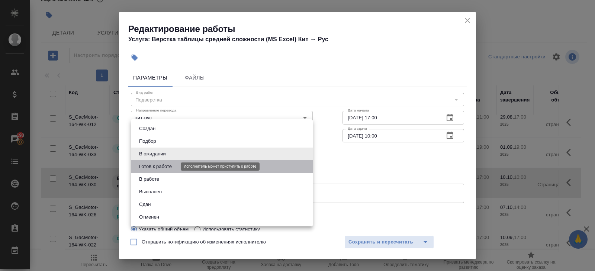
click at [142, 166] on button "Готов к работе" at bounding box center [155, 167] width 37 height 8
type input "readyForWork"
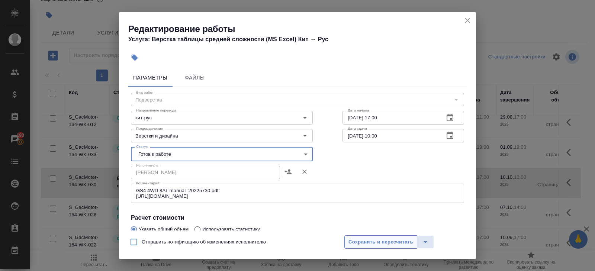
click at [361, 246] on button "Сохранить и пересчитать" at bounding box center [381, 242] width 73 height 13
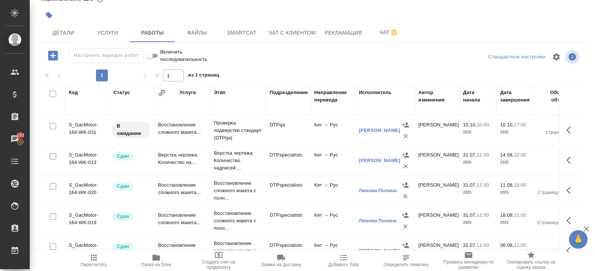
scroll to position [0, 0]
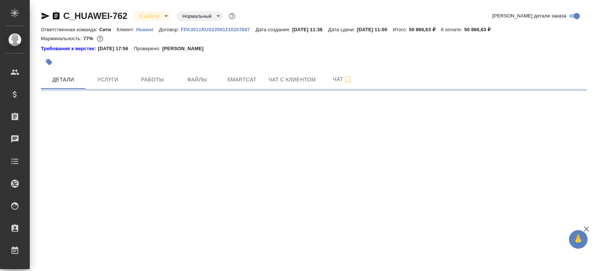
select select "RU"
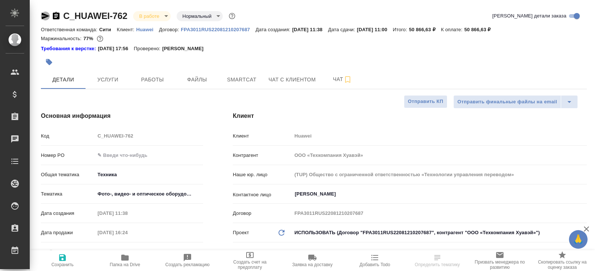
type textarea "x"
click at [47, 15] on icon "button" at bounding box center [45, 16] width 9 height 9
type textarea "x"
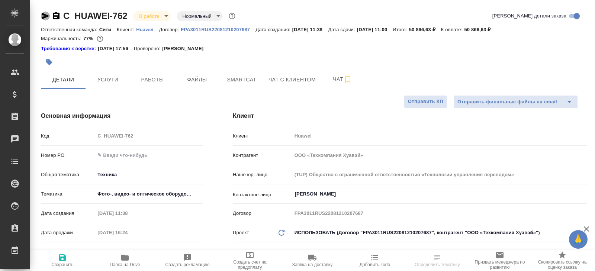
type textarea "x"
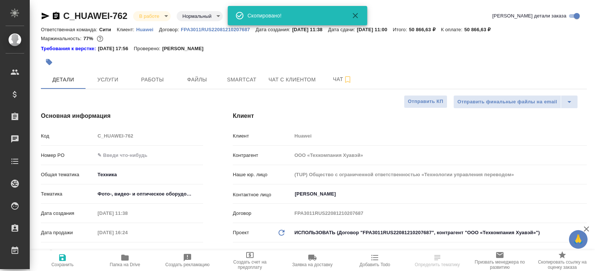
type textarea "x"
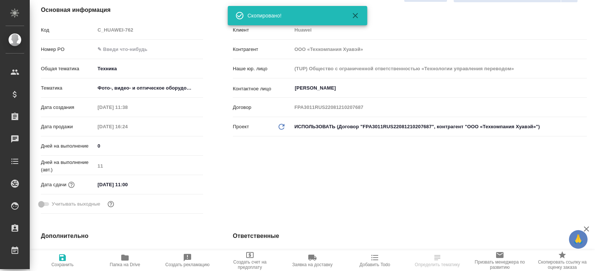
scroll to position [117, 0]
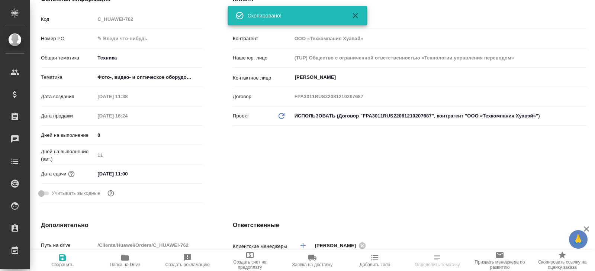
type textarea "x"
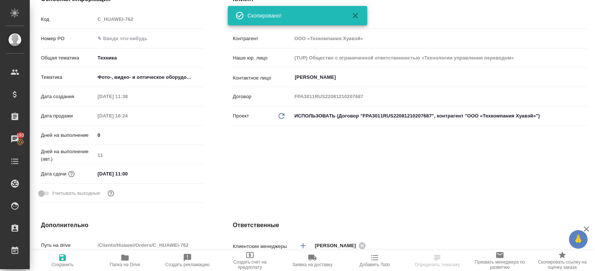
type textarea "x"
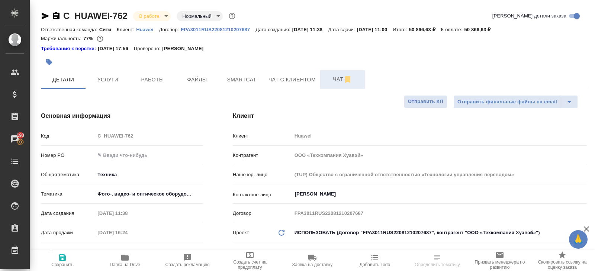
click at [336, 78] on span "Чат" at bounding box center [343, 79] width 36 height 9
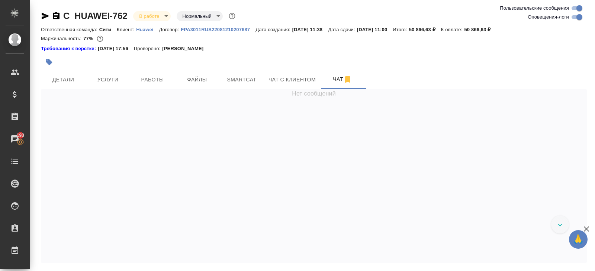
scroll to position [17798, 0]
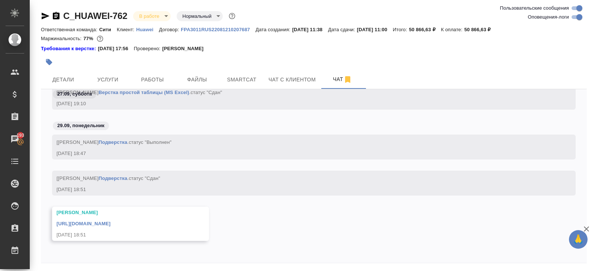
click at [111, 223] on link "https://drive.awatera.com/apps/files/files/10239422?dir=/Shares/Huawei/Orders/C…" at bounding box center [84, 224] width 54 height 6
click at [170, 79] on span "Работы" at bounding box center [153, 79] width 36 height 9
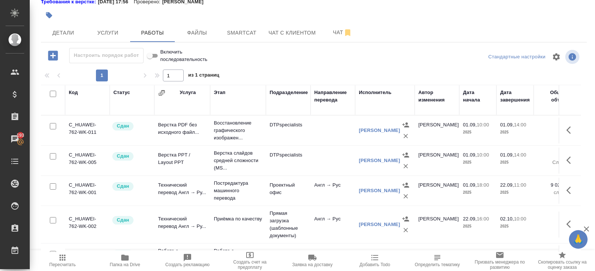
scroll to position [110, 0]
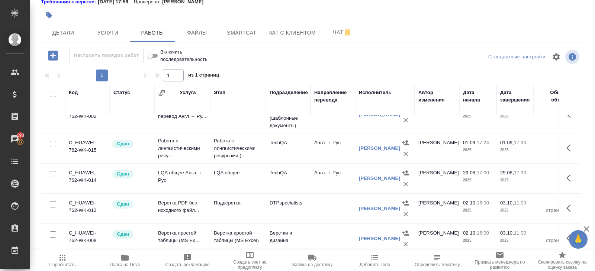
click at [69, 256] on span "Пересчитать" at bounding box center [63, 260] width 54 height 14
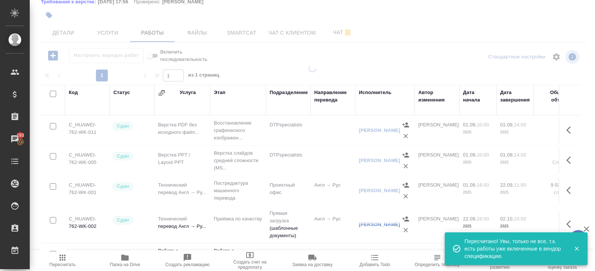
scroll to position [0, 0]
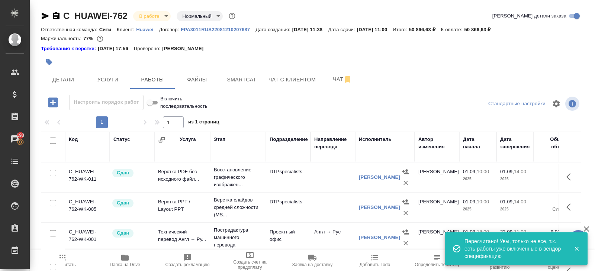
click at [152, 12] on body "🙏 .cls-1 fill:#fff; AWATERA Belyakova Yulia Клиенты Спецификации Заказы 193 Чат…" at bounding box center [297, 135] width 595 height 271
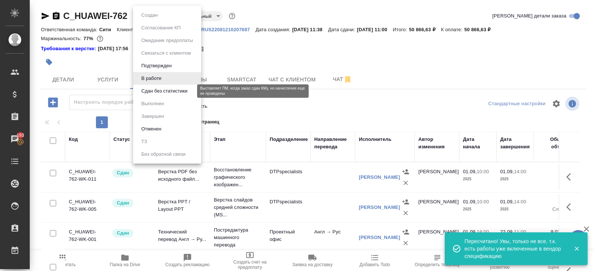
click at [151, 89] on button "Сдан без статистики" at bounding box center [164, 91] width 51 height 8
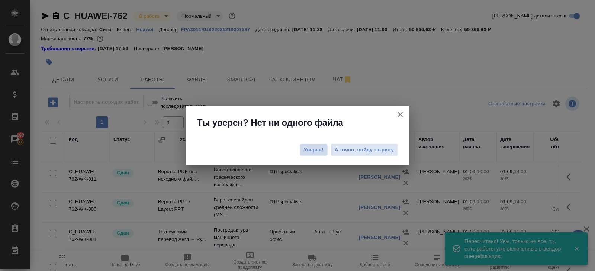
click at [313, 151] on span "Уверен!" at bounding box center [314, 149] width 20 height 7
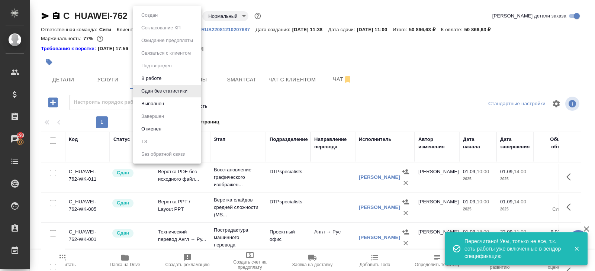
click at [153, 15] on body "🙏 .cls-1 fill:#fff; AWATERA Belyakova Yulia Клиенты Спецификации Заказы 193 Чат…" at bounding box center [297, 135] width 595 height 271
click at [153, 102] on button "Выполнен" at bounding box center [152, 104] width 27 height 8
